Goal: Transaction & Acquisition: Purchase product/service

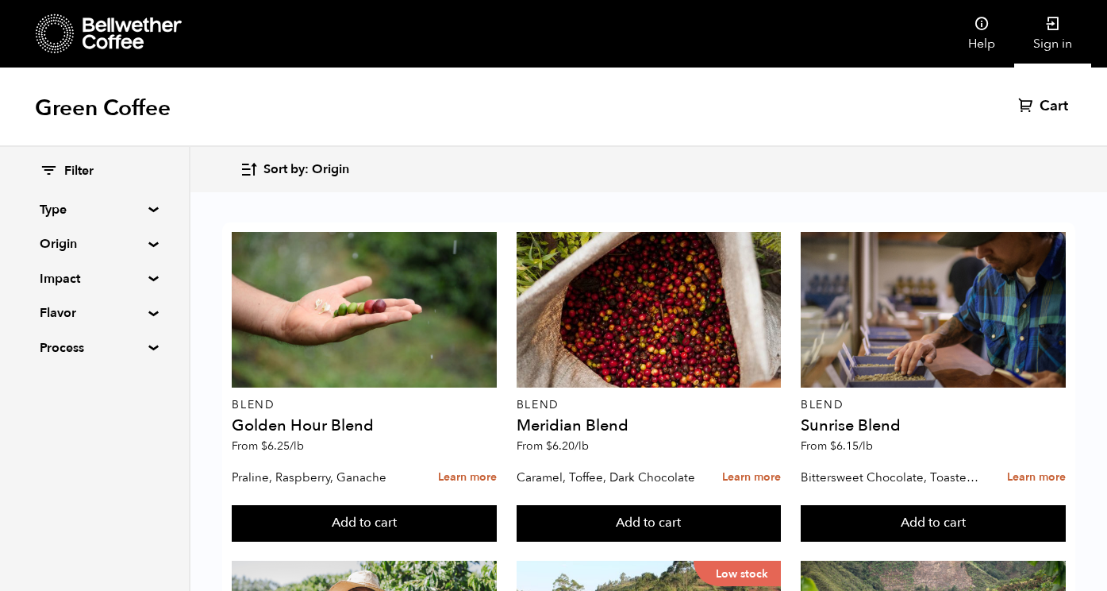
click at [1056, 40] on link "Sign in" at bounding box center [1053, 33] width 77 height 67
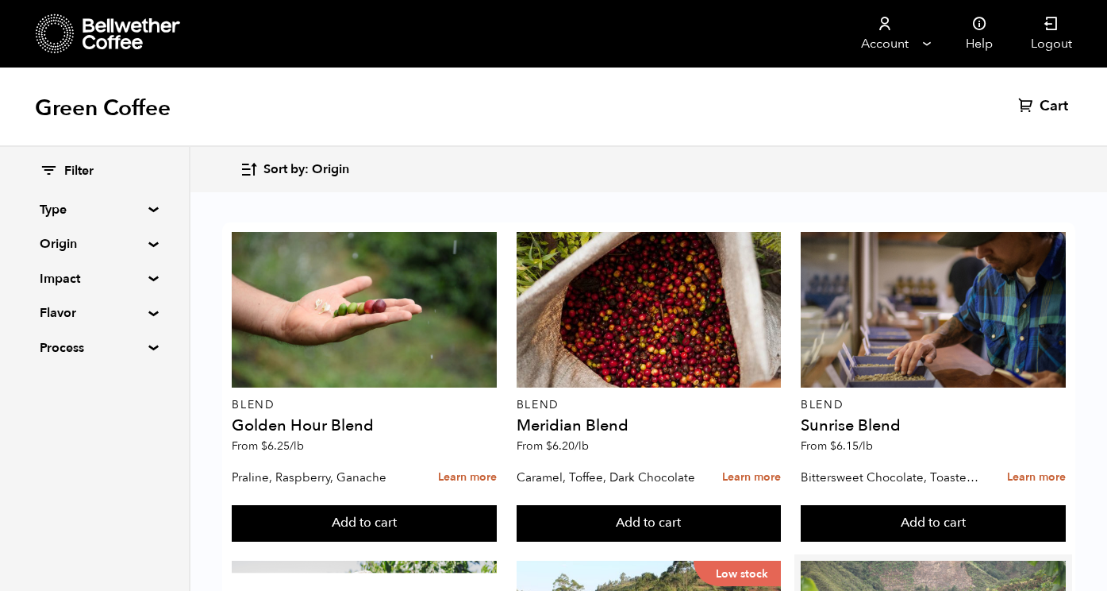
scroll to position [297, 0]
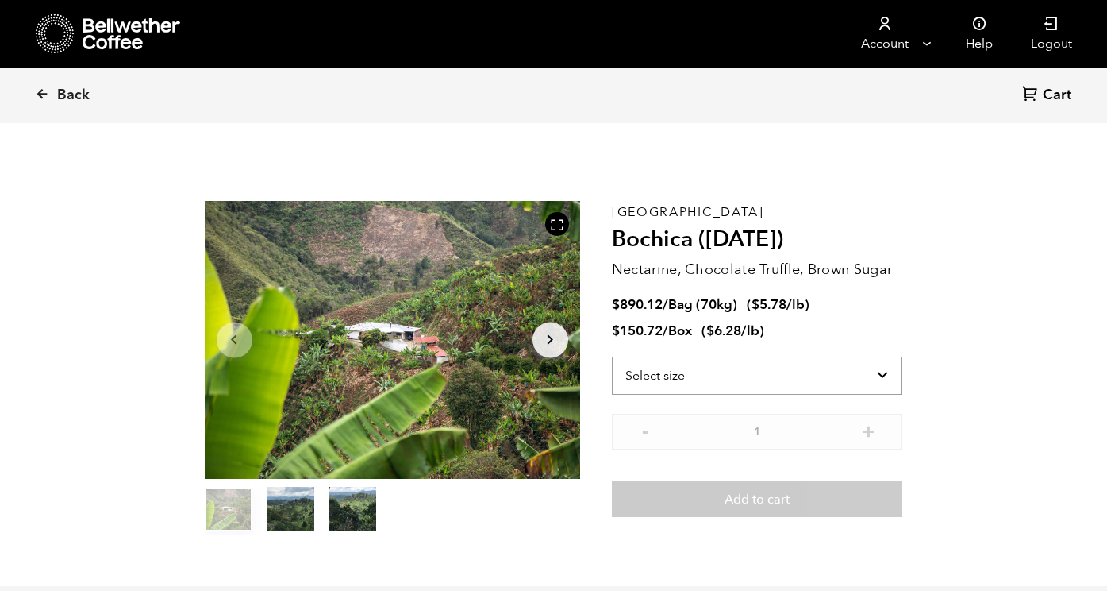
scroll to position [691, 680]
click at [863, 375] on select "Select size Bag (70kg) (154 lbs) Box (24 lbs)" at bounding box center [757, 375] width 291 height 38
click at [612, 356] on select "Select size Bag (70kg) (154 lbs) Box (24 lbs)" at bounding box center [757, 375] width 291 height 38
click at [876, 341] on select "Select size Bag (70kg) (154 lbs) Box (24 lbs)" at bounding box center [757, 349] width 291 height 38
select select "bag"
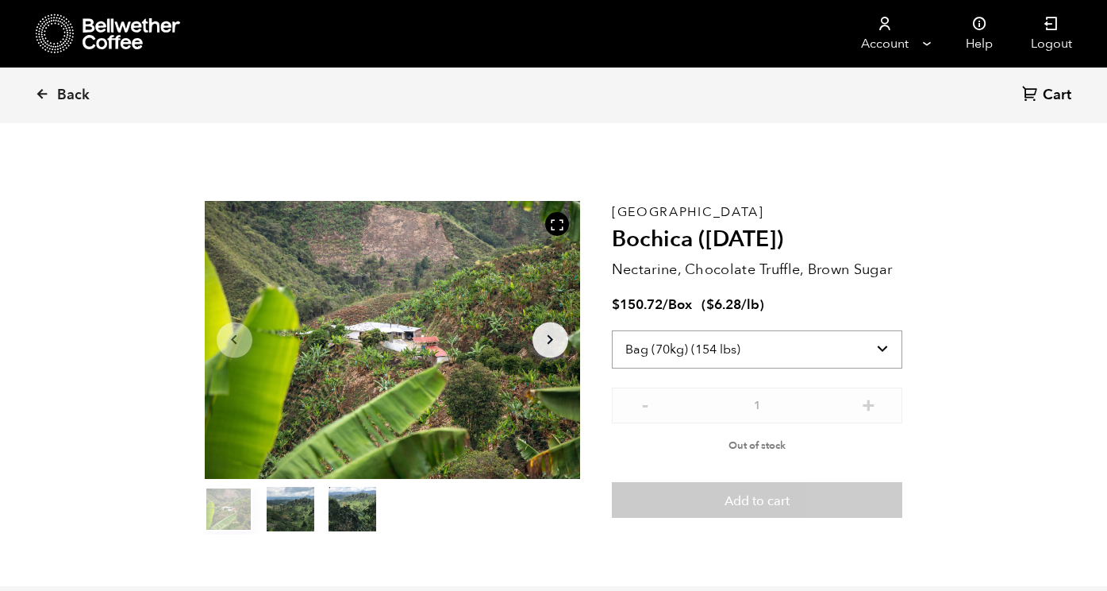
click at [612, 330] on select "Select size Bag (70kg) (154 lbs) Box (24 lbs)" at bounding box center [757, 349] width 291 height 38
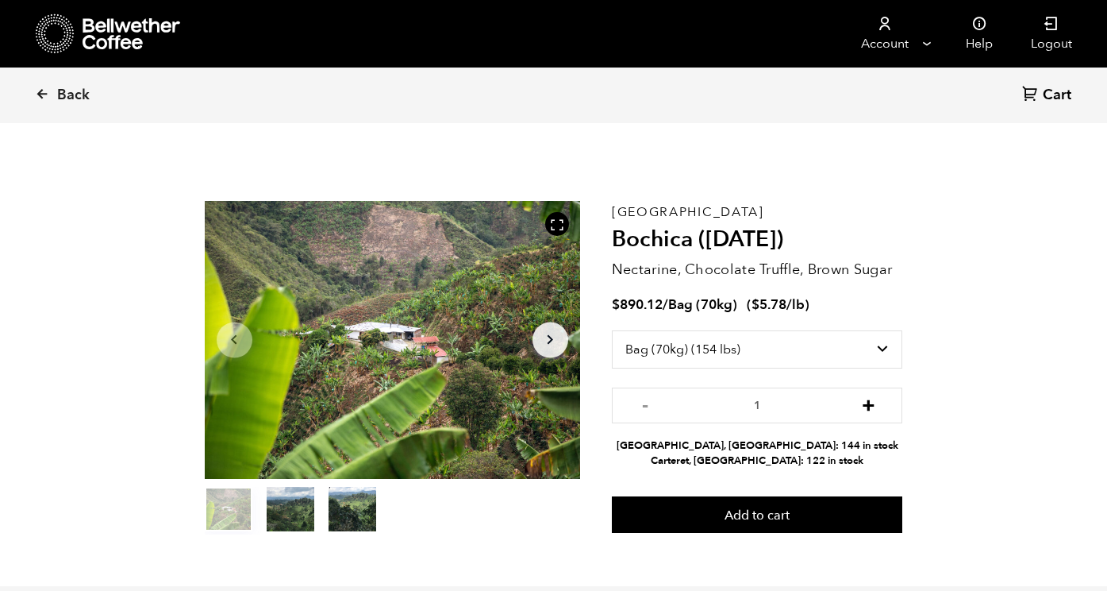
click at [864, 402] on button "+" at bounding box center [869, 403] width 20 height 16
click at [866, 402] on button "+" at bounding box center [869, 403] width 20 height 16
type input "3"
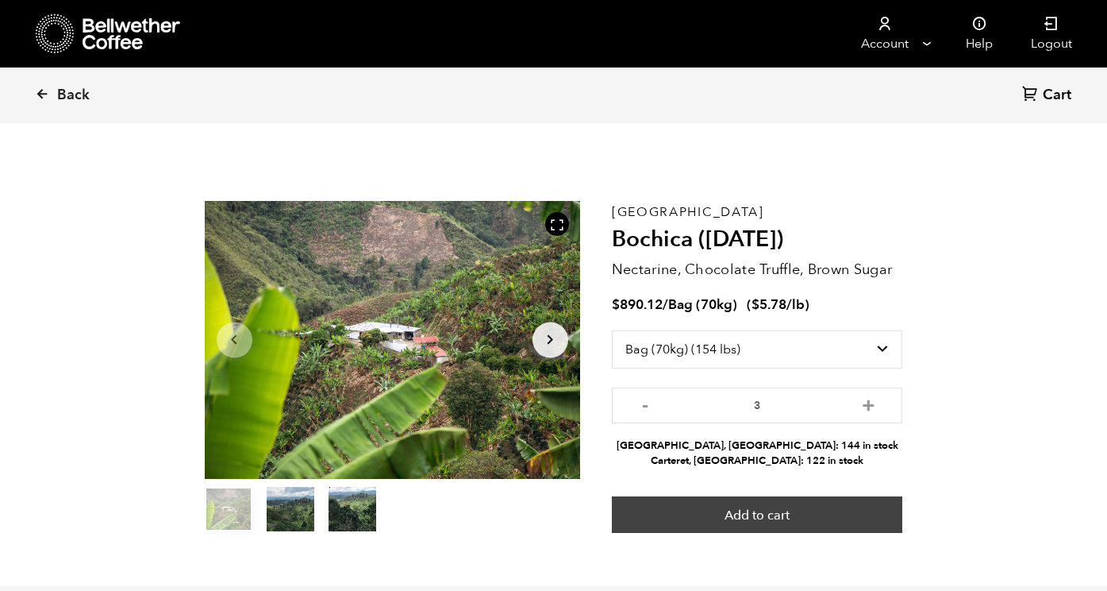
click at [773, 516] on button "Add to cart" at bounding box center [757, 514] width 291 height 37
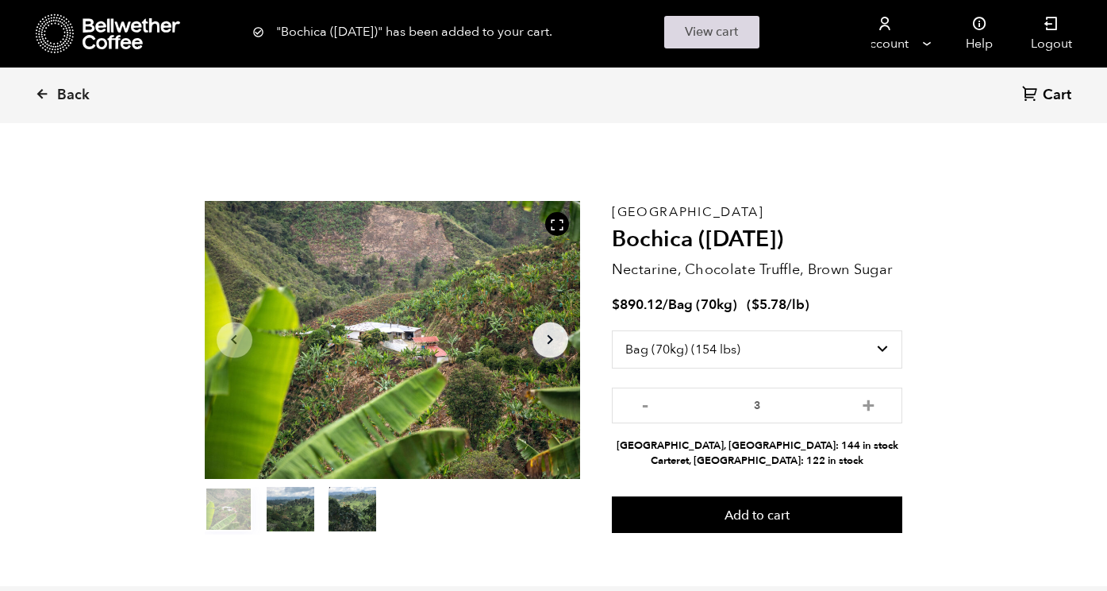
click at [718, 38] on link "View cart" at bounding box center [711, 32] width 95 height 33
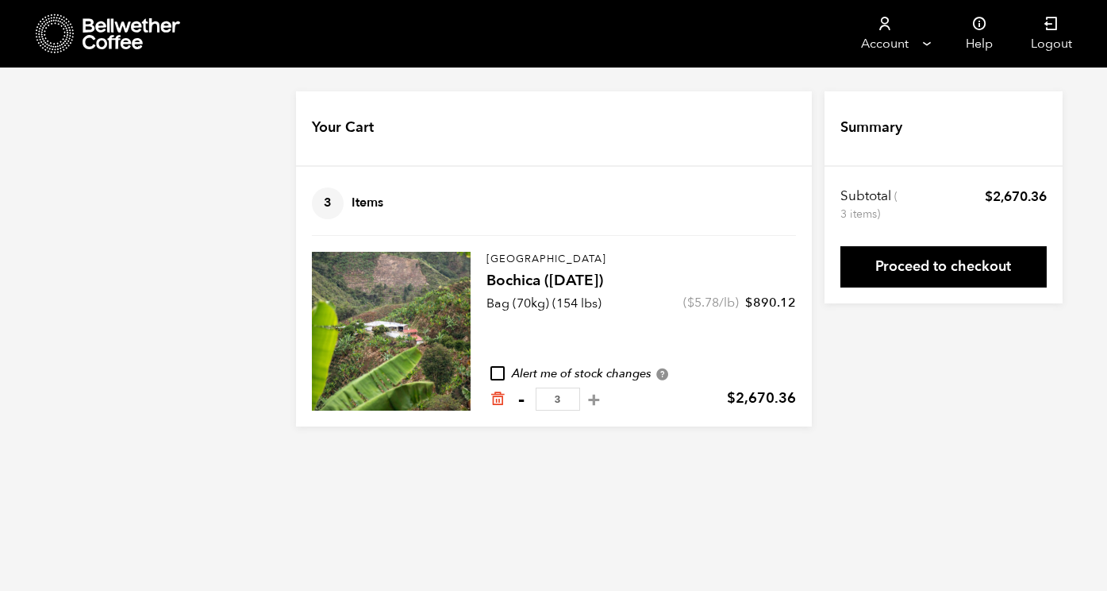
click at [522, 398] on button "-" at bounding box center [522, 399] width 20 height 16
type input "2"
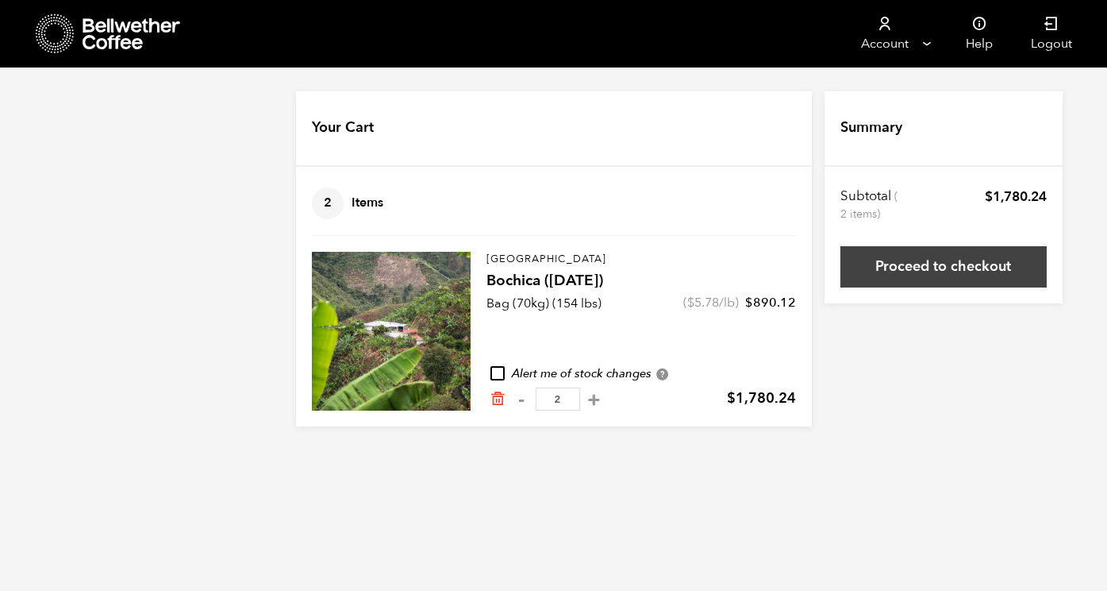
click at [938, 264] on link "Proceed to checkout" at bounding box center [944, 266] width 206 height 41
